Goal: Task Accomplishment & Management: Use online tool/utility

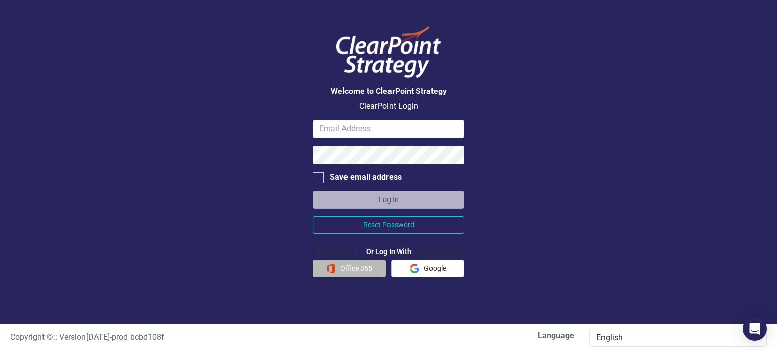
click at [358, 270] on button "Office 365" at bounding box center [348, 269] width 73 height 18
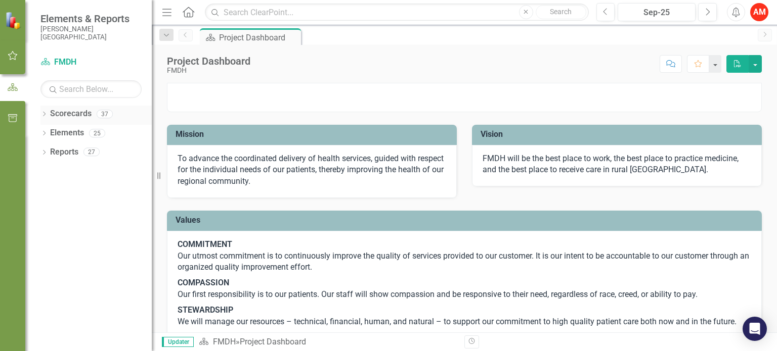
click at [66, 112] on link "Scorecards" at bounding box center [70, 114] width 41 height 12
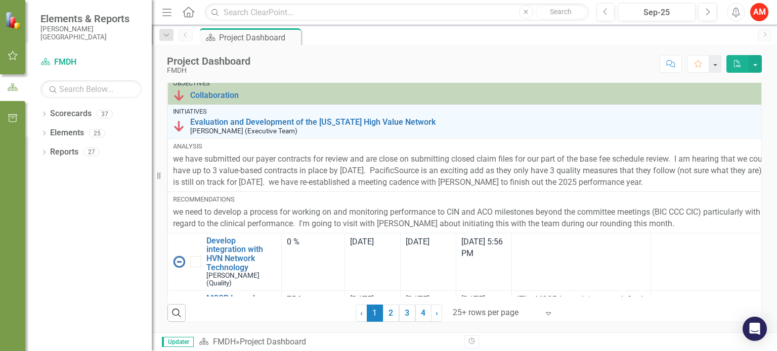
scroll to position [769, 0]
click at [95, 129] on div "25" at bounding box center [97, 133] width 16 height 9
click at [43, 132] on icon "Dropdown" at bounding box center [43, 134] width 7 height 6
click at [97, 157] on link "Objective Objectives" at bounding box center [81, 153] width 52 height 12
click at [113, 153] on div "6" at bounding box center [120, 152] width 16 height 9
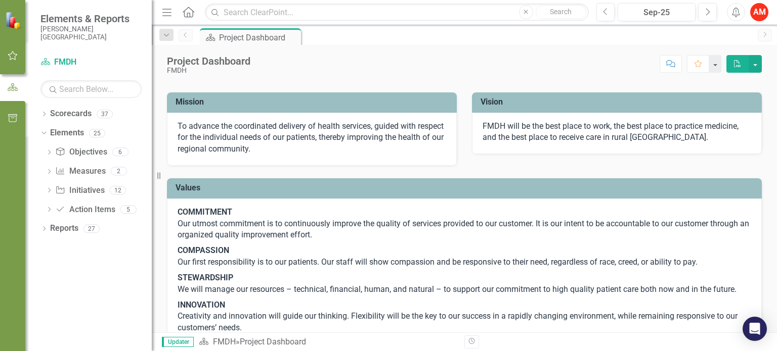
scroll to position [34, 0]
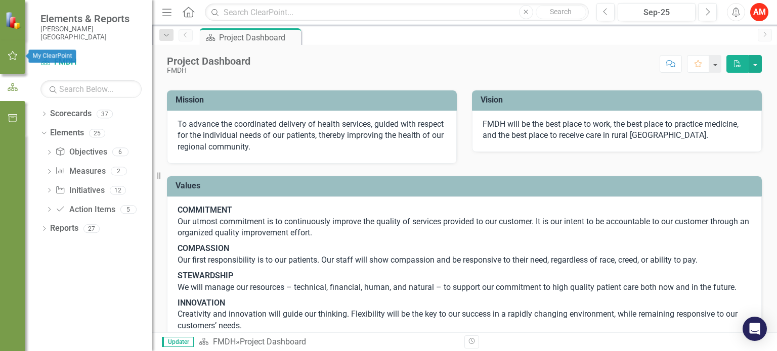
click at [13, 58] on icon "button" at bounding box center [13, 56] width 11 height 8
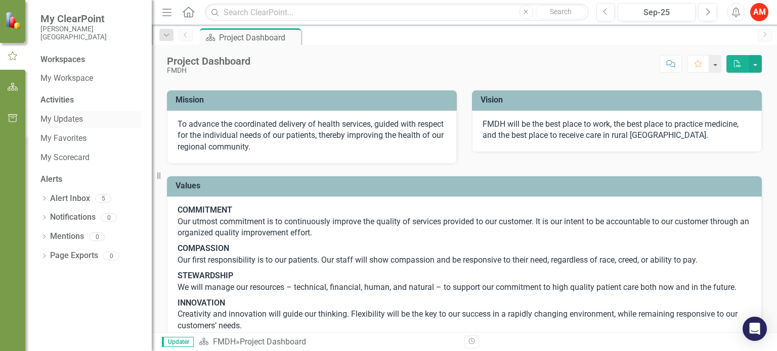
click at [68, 123] on link "My Updates" at bounding box center [90, 120] width 101 height 12
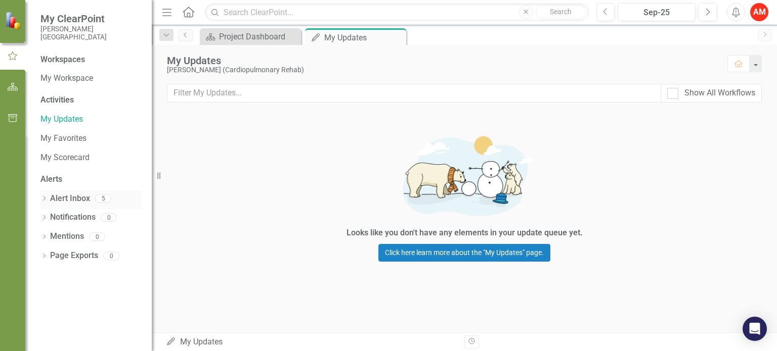
click at [81, 201] on link "Alert Inbox" at bounding box center [70, 199] width 40 height 12
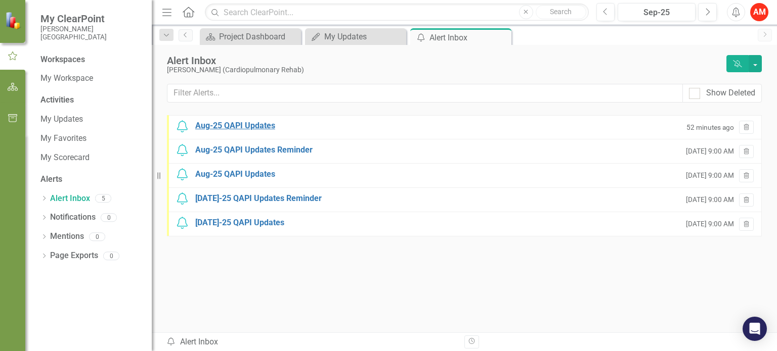
click at [238, 125] on div "Aug-25 QAPI Updates" at bounding box center [235, 126] width 80 height 12
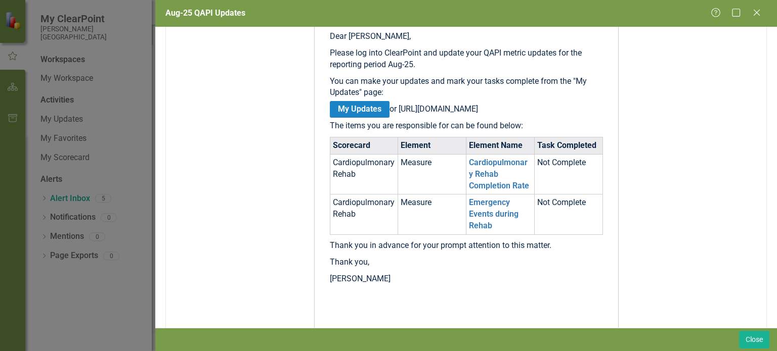
scroll to position [208, 0]
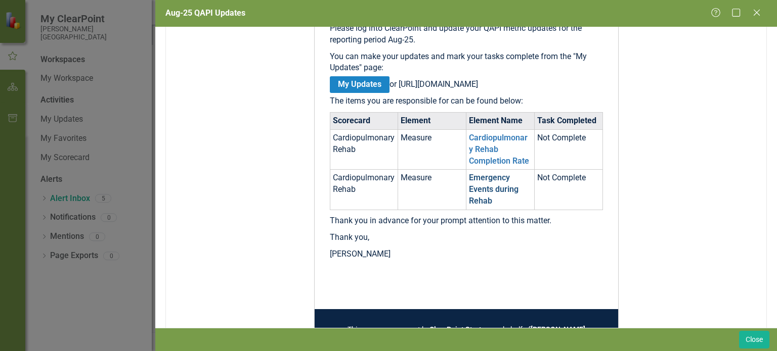
click at [483, 195] on link "Emergency Events during Rehab" at bounding box center [494, 189] width 50 height 33
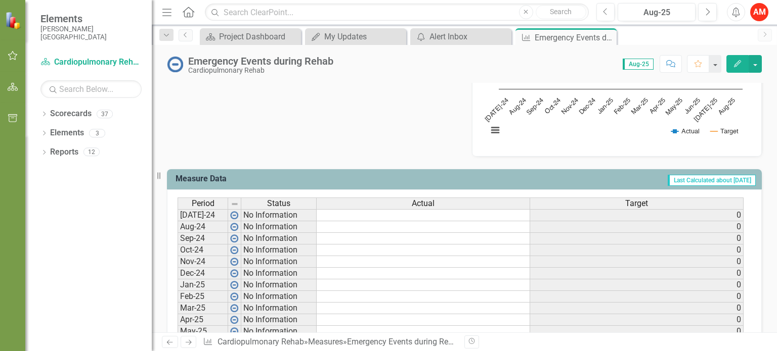
scroll to position [324, 0]
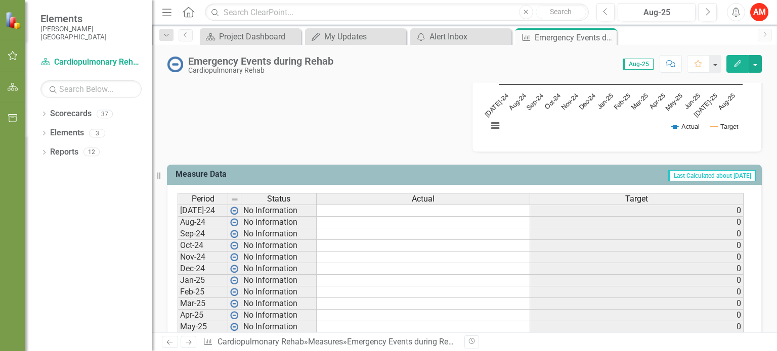
click at [493, 209] on td at bounding box center [423, 211] width 213 height 12
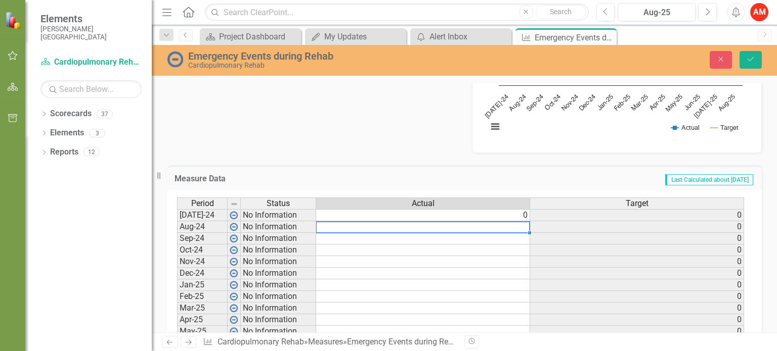
click at [497, 224] on td at bounding box center [423, 227] width 214 height 12
type textarea "0"
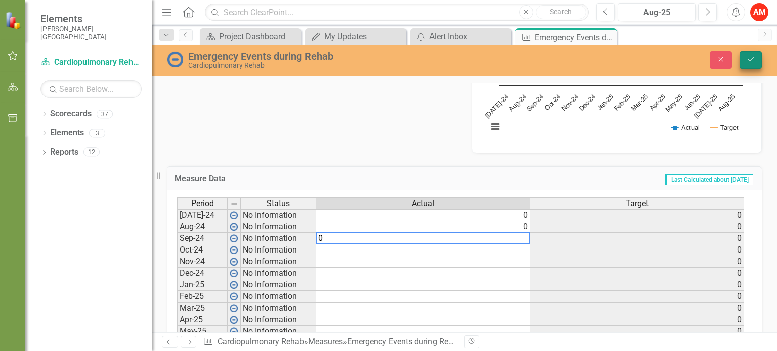
type textarea "0"
click at [746, 59] on icon "Save" at bounding box center [750, 59] width 9 height 7
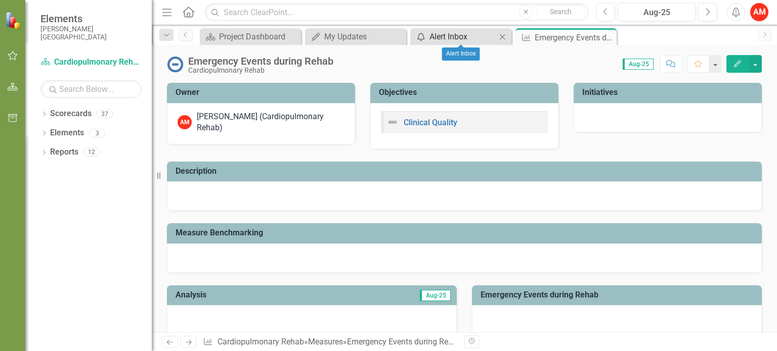
click at [427, 37] on link "icon.alertInbox Alert Inbox" at bounding box center [454, 36] width 83 height 13
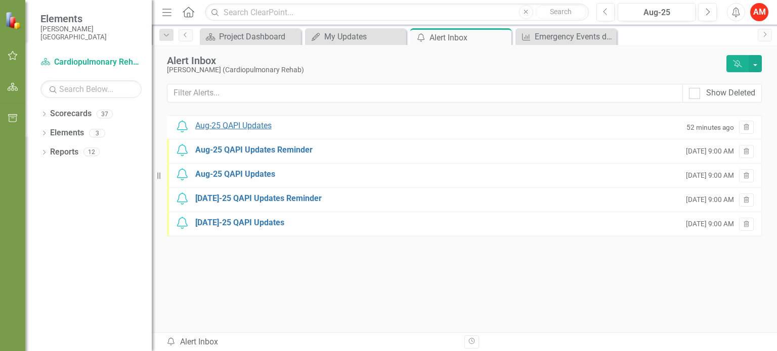
click at [247, 125] on div "Aug-25 QAPI Updates" at bounding box center [233, 126] width 76 height 12
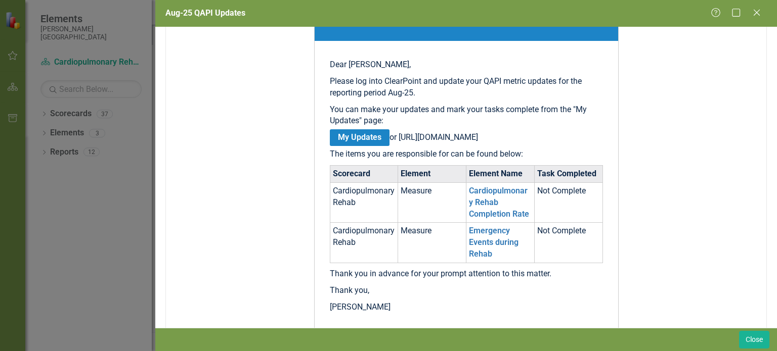
scroll to position [202, 0]
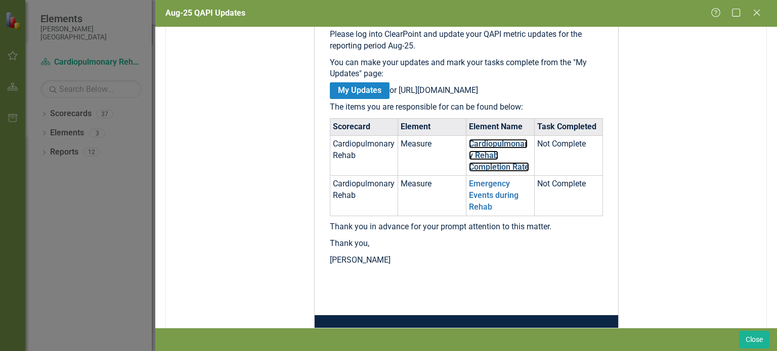
click at [483, 172] on link "Cardiopulmonary Rehab Completion Rate" at bounding box center [499, 155] width 60 height 33
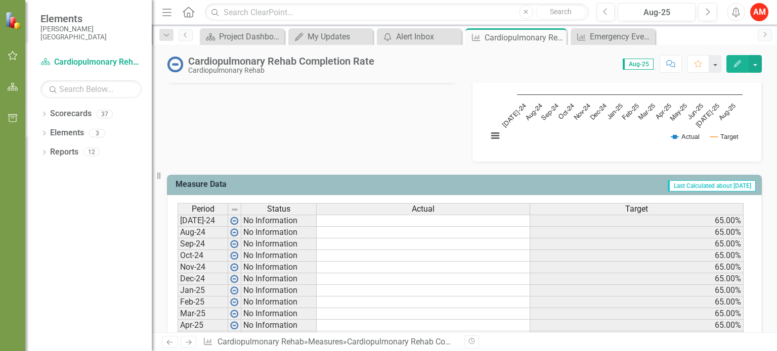
scroll to position [316, 0]
